Goal: Find specific page/section: Find specific page/section

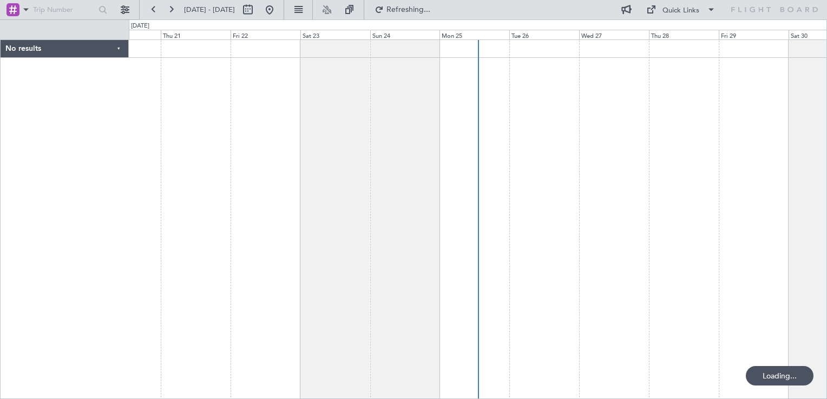
click at [783, 378] on div "Loading..." at bounding box center [779, 375] width 68 height 19
drag, startPoint x: 777, startPoint y: 378, endPoint x: 801, endPoint y: 376, distance: 23.4
click at [801, 376] on div "Loading..." at bounding box center [779, 375] width 68 height 19
click at [774, 347] on div at bounding box center [478, 219] width 698 height 360
click at [786, 369] on div "Loading..." at bounding box center [779, 375] width 68 height 19
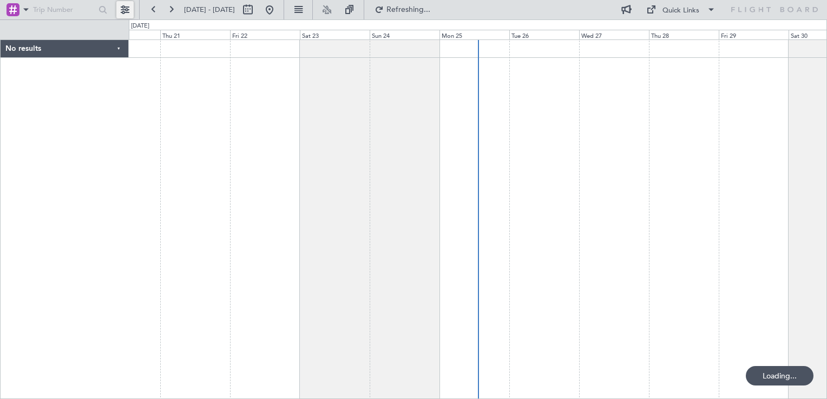
click at [129, 5] on button at bounding box center [124, 9] width 17 height 17
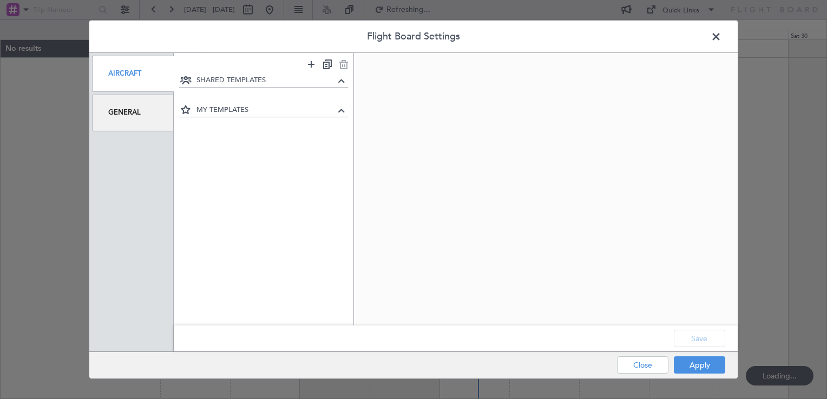
click at [123, 127] on div "General" at bounding box center [133, 113] width 82 height 36
click at [127, 113] on div "General" at bounding box center [133, 113] width 82 height 36
click at [129, 115] on div "General" at bounding box center [133, 113] width 82 height 36
click at [114, 72] on div "Aircraft" at bounding box center [133, 74] width 82 height 36
click at [124, 114] on div "General" at bounding box center [133, 113] width 82 height 36
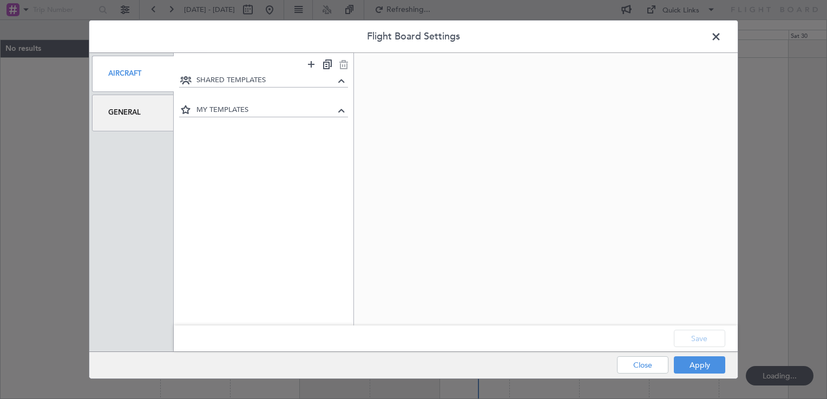
click at [134, 109] on div "General" at bounding box center [133, 113] width 82 height 36
click at [138, 109] on div "General" at bounding box center [133, 113] width 82 height 36
click at [131, 93] on div "Aircraft General" at bounding box center [131, 202] width 84 height 299
click at [151, 104] on div "General" at bounding box center [133, 113] width 82 height 36
click at [721, 32] on span at bounding box center [721, 40] width 0 height 22
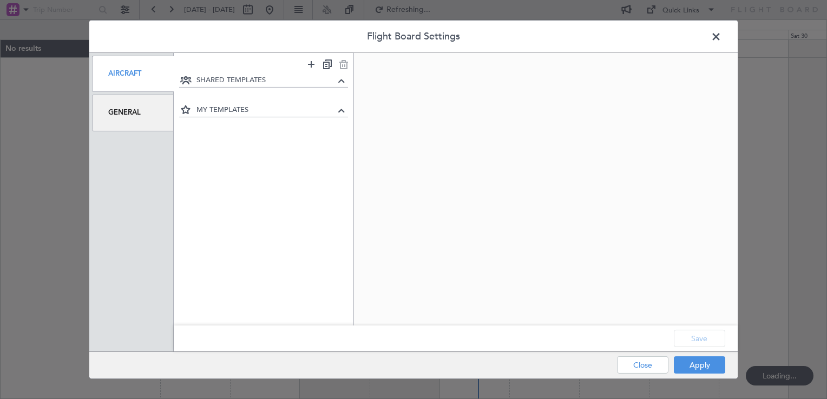
click at [721, 36] on span at bounding box center [721, 40] width 0 height 22
click at [721, 39] on span at bounding box center [721, 40] width 0 height 22
click at [721, 38] on span at bounding box center [721, 40] width 0 height 22
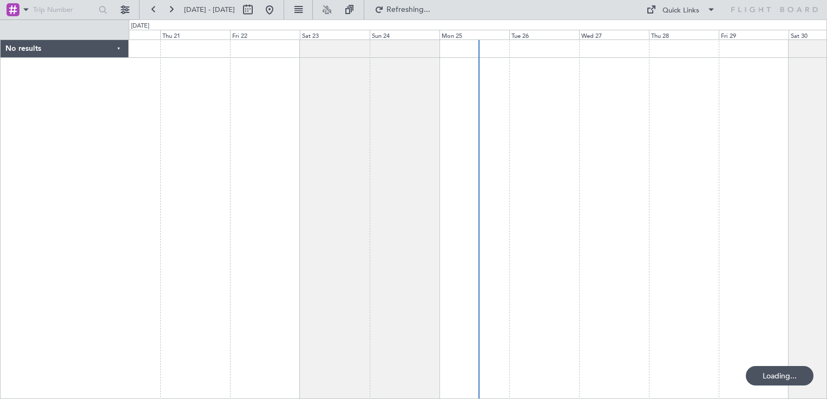
click at [56, 49] on div "No results" at bounding box center [65, 49] width 128 height 18
click at [58, 49] on div "No results" at bounding box center [64, 49] width 127 height 18
click at [335, 9] on nimbus-toggle-button at bounding box center [326, 9] width 17 height 17
click at [335, 14] on nimbus-toggle-button at bounding box center [326, 9] width 17 height 17
click at [307, 8] on button at bounding box center [297, 9] width 17 height 17
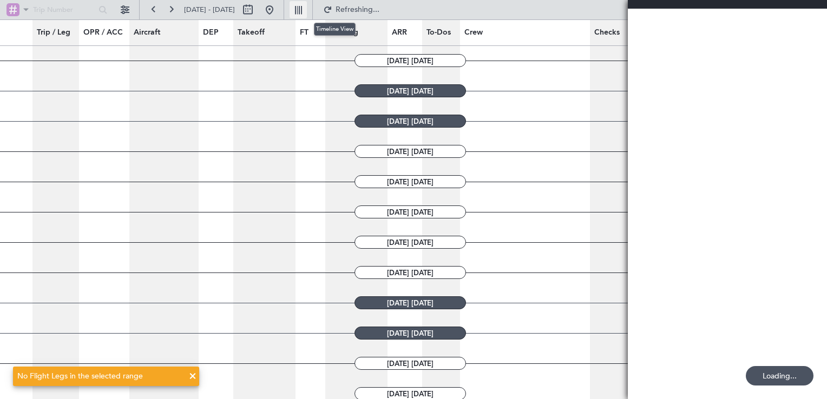
click at [307, 8] on button at bounding box center [297, 9] width 17 height 17
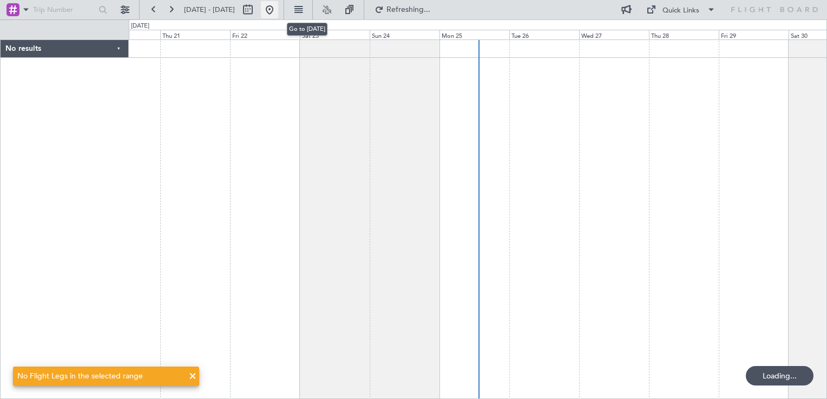
click at [278, 8] on button at bounding box center [269, 9] width 17 height 17
